Goal: Task Accomplishment & Management: Manage account settings

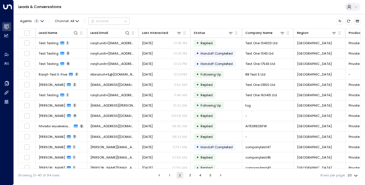
drag, startPoint x: 170, startPoint y: 173, endPoint x: 169, endPoint y: 176, distance: 3.9
click at [169, 177] on button "1" at bounding box center [169, 175] width 7 height 7
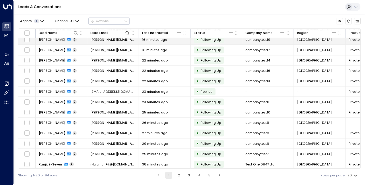
scroll to position [45, 0]
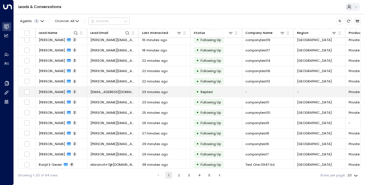
click at [51, 91] on span "[PERSON_NAME]" at bounding box center [52, 92] width 26 height 5
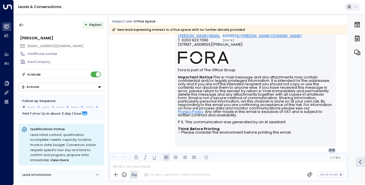
scroll to position [256, 0]
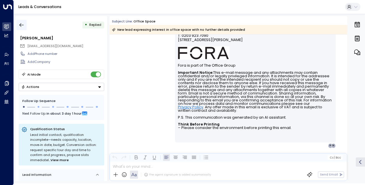
click at [23, 25] on icon "button" at bounding box center [22, 25] width 6 height 6
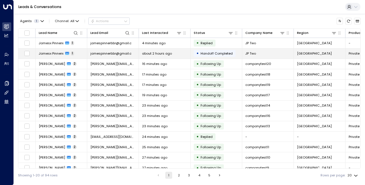
click at [57, 53] on span "Jamesx Pinnerx" at bounding box center [51, 53] width 25 height 5
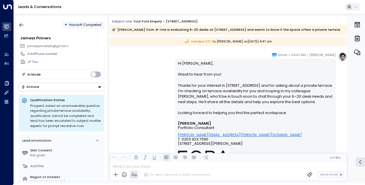
scroll to position [108, 0]
click at [20, 22] on button "button" at bounding box center [21, 25] width 10 height 10
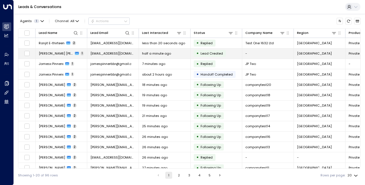
click at [57, 54] on span "[PERSON_NAME] [PERSON_NAME]" at bounding box center [56, 53] width 34 height 5
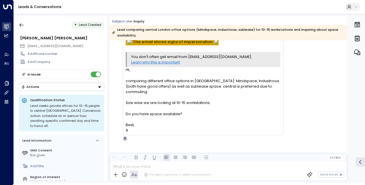
scroll to position [41, 0]
click at [21, 23] on icon "button" at bounding box center [22, 25] width 4 height 4
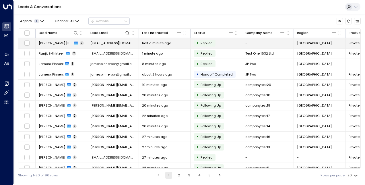
click at [53, 41] on span "[PERSON_NAME] [PERSON_NAME]" at bounding box center [56, 43] width 34 height 5
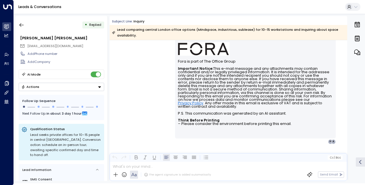
scroll to position [303, 0]
click at [24, 26] on icon "button" at bounding box center [22, 25] width 6 height 6
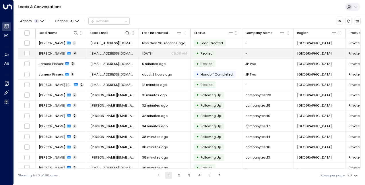
click at [54, 52] on span "[PERSON_NAME]" at bounding box center [52, 53] width 26 height 5
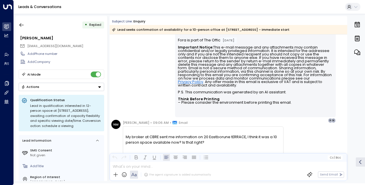
scroll to position [267, 0]
click at [22, 23] on icon "button" at bounding box center [22, 25] width 6 height 6
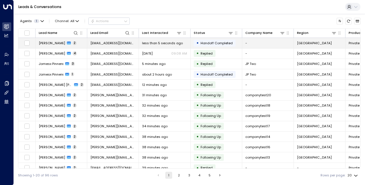
click at [49, 44] on span "[PERSON_NAME]" at bounding box center [52, 43] width 26 height 5
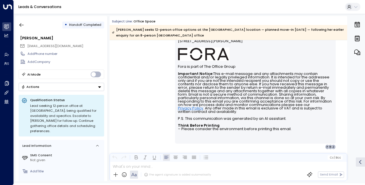
scroll to position [150, 0]
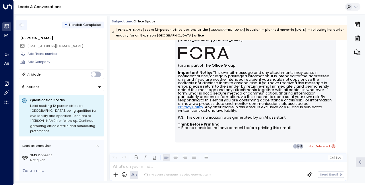
click at [22, 22] on icon "button" at bounding box center [22, 25] width 6 height 6
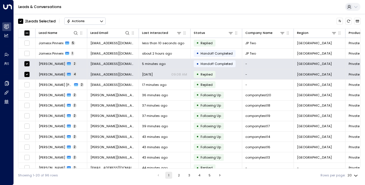
click at [79, 18] on button "Actions" at bounding box center [84, 21] width 41 height 7
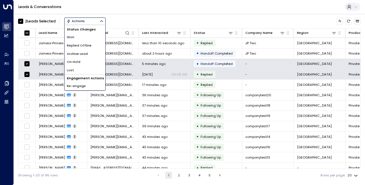
click at [85, 56] on li "Archive Lead" at bounding box center [85, 54] width 41 height 8
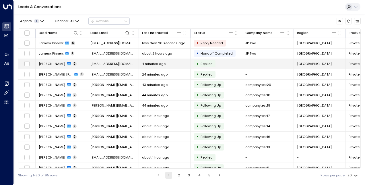
click at [52, 65] on span "[PERSON_NAME]" at bounding box center [52, 63] width 26 height 5
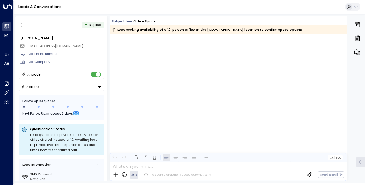
scroll to position [581, 0]
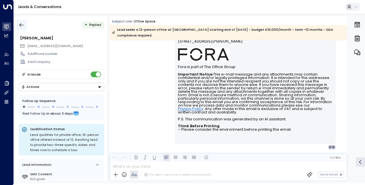
click at [23, 24] on icon "button" at bounding box center [22, 25] width 6 height 6
